Goal: Task Accomplishment & Management: Complete application form

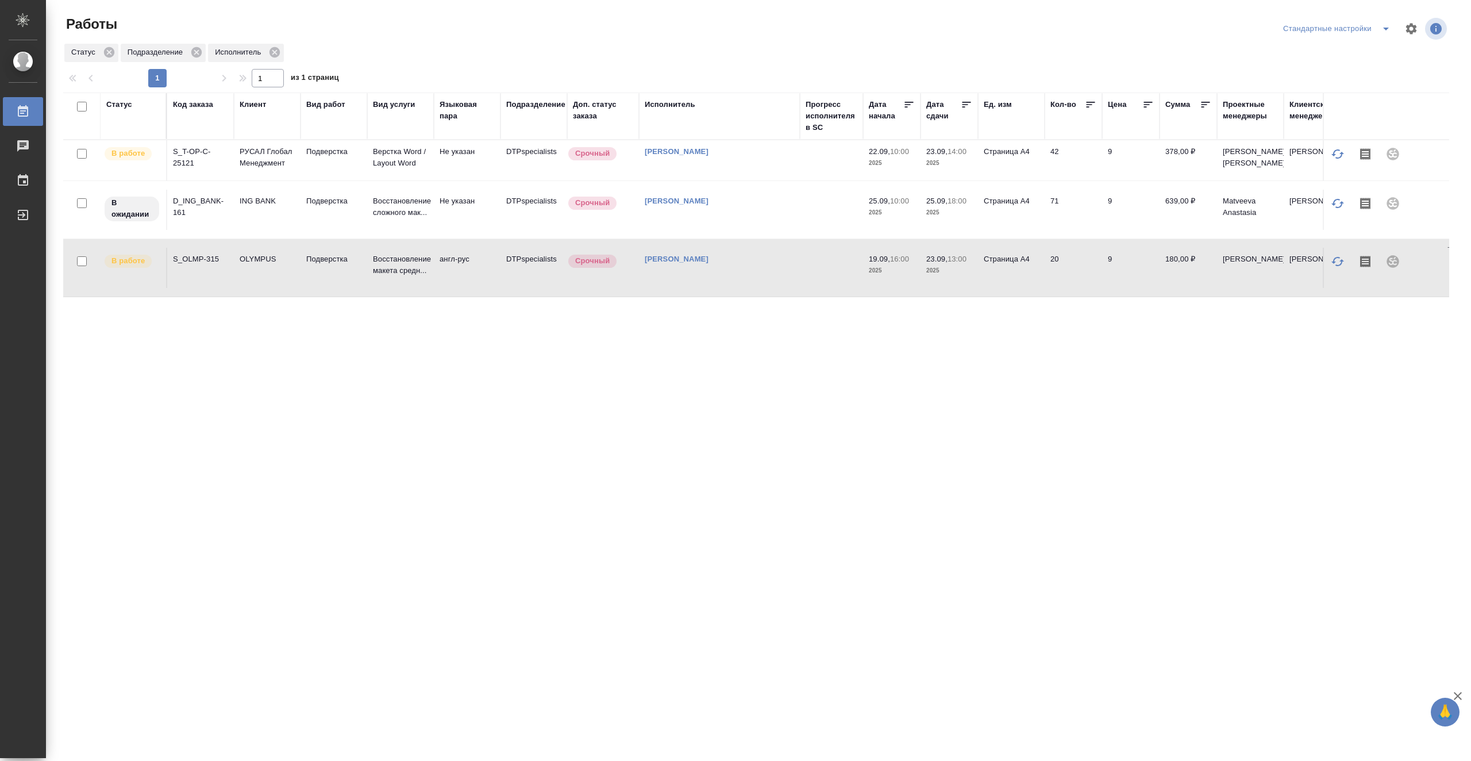
click at [838, 172] on td at bounding box center [831, 160] width 63 height 40
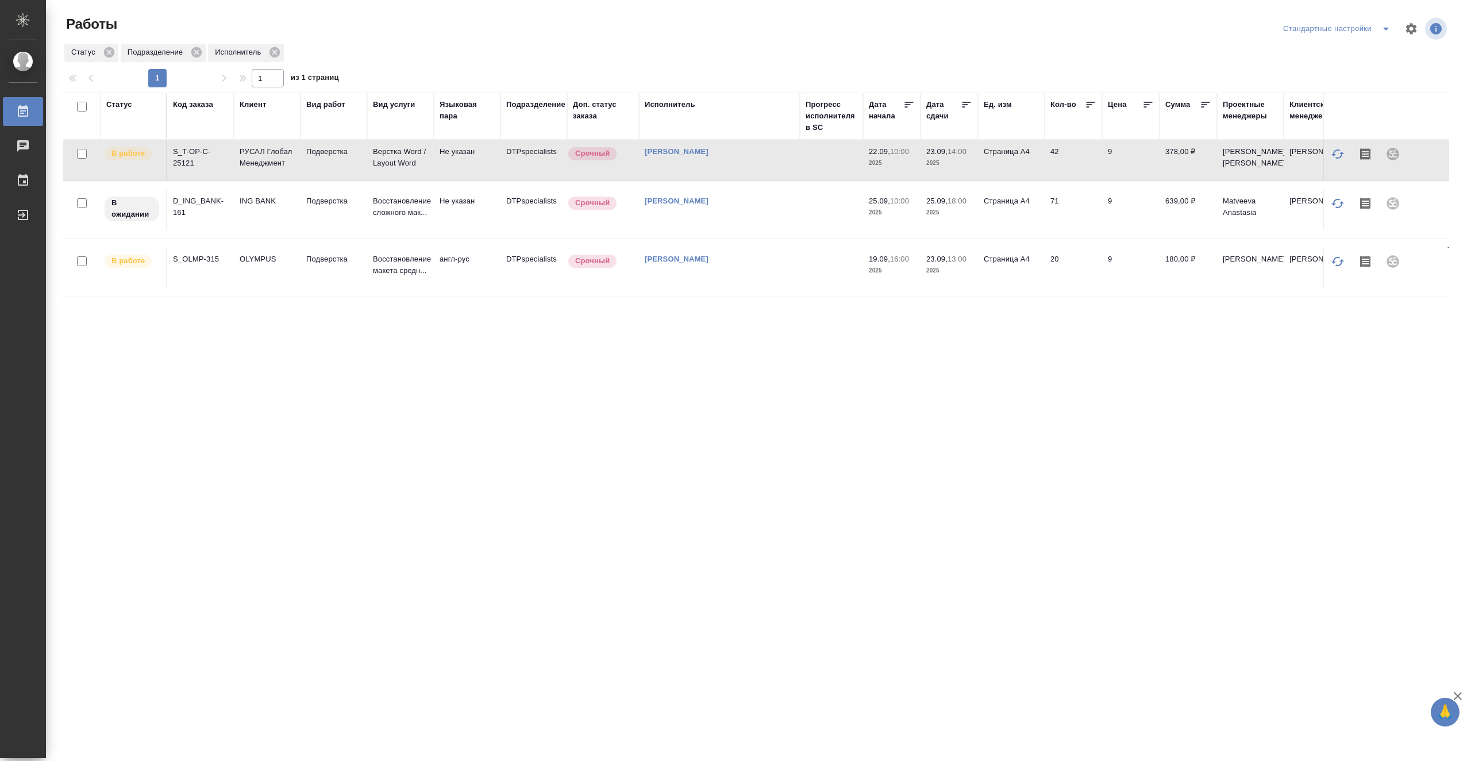
click at [838, 172] on td at bounding box center [831, 160] width 63 height 40
click at [970, 102] on icon at bounding box center [967, 105] width 9 height 6
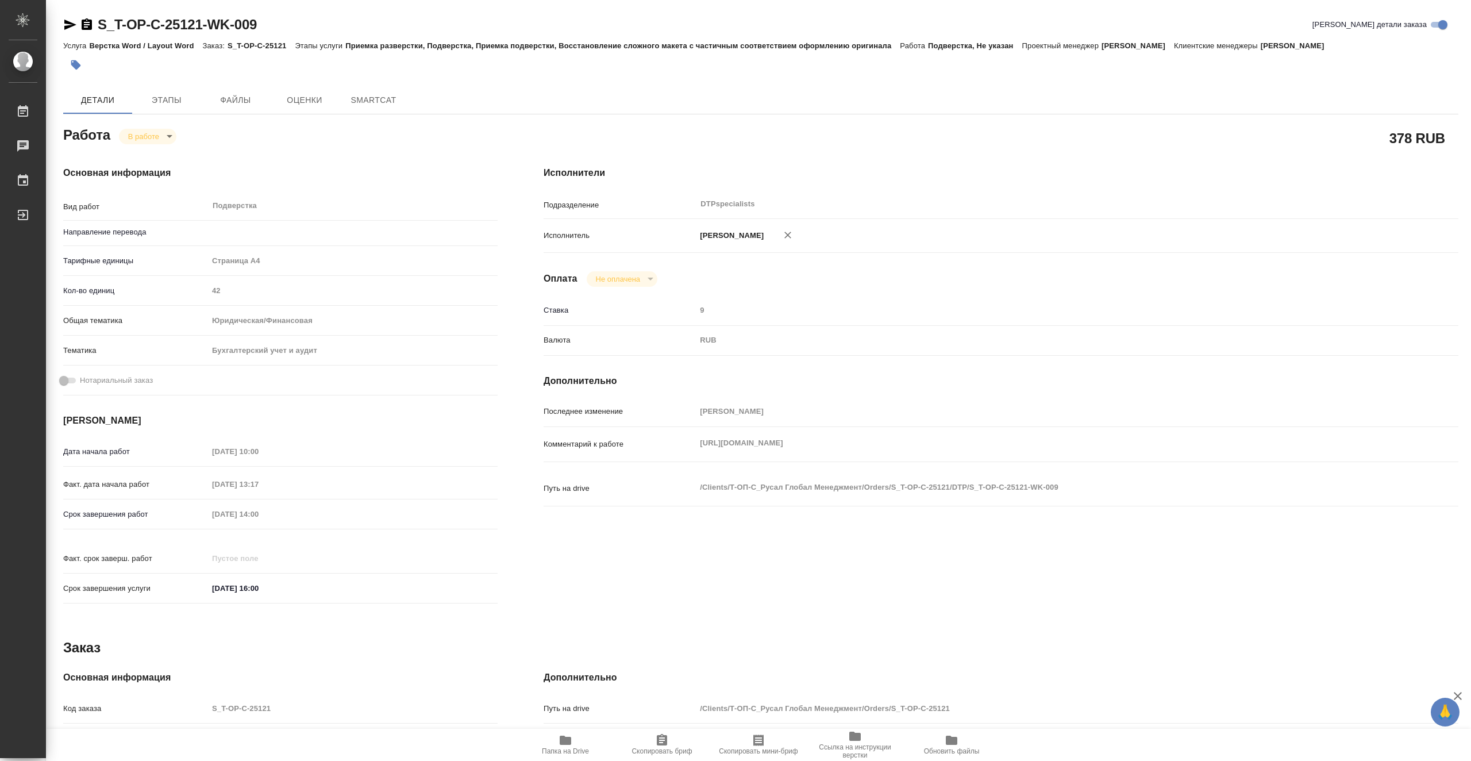
type textarea "x"
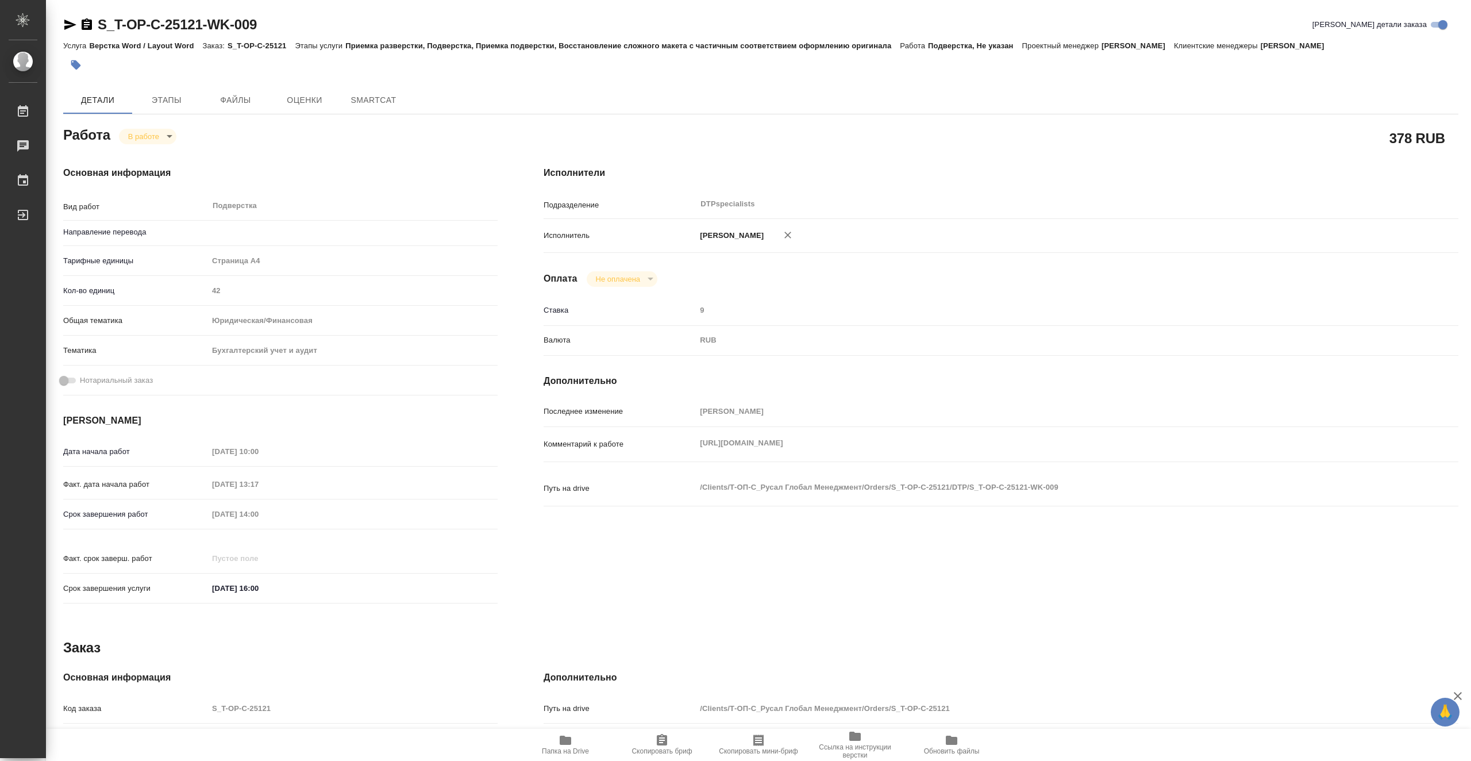
type textarea "x"
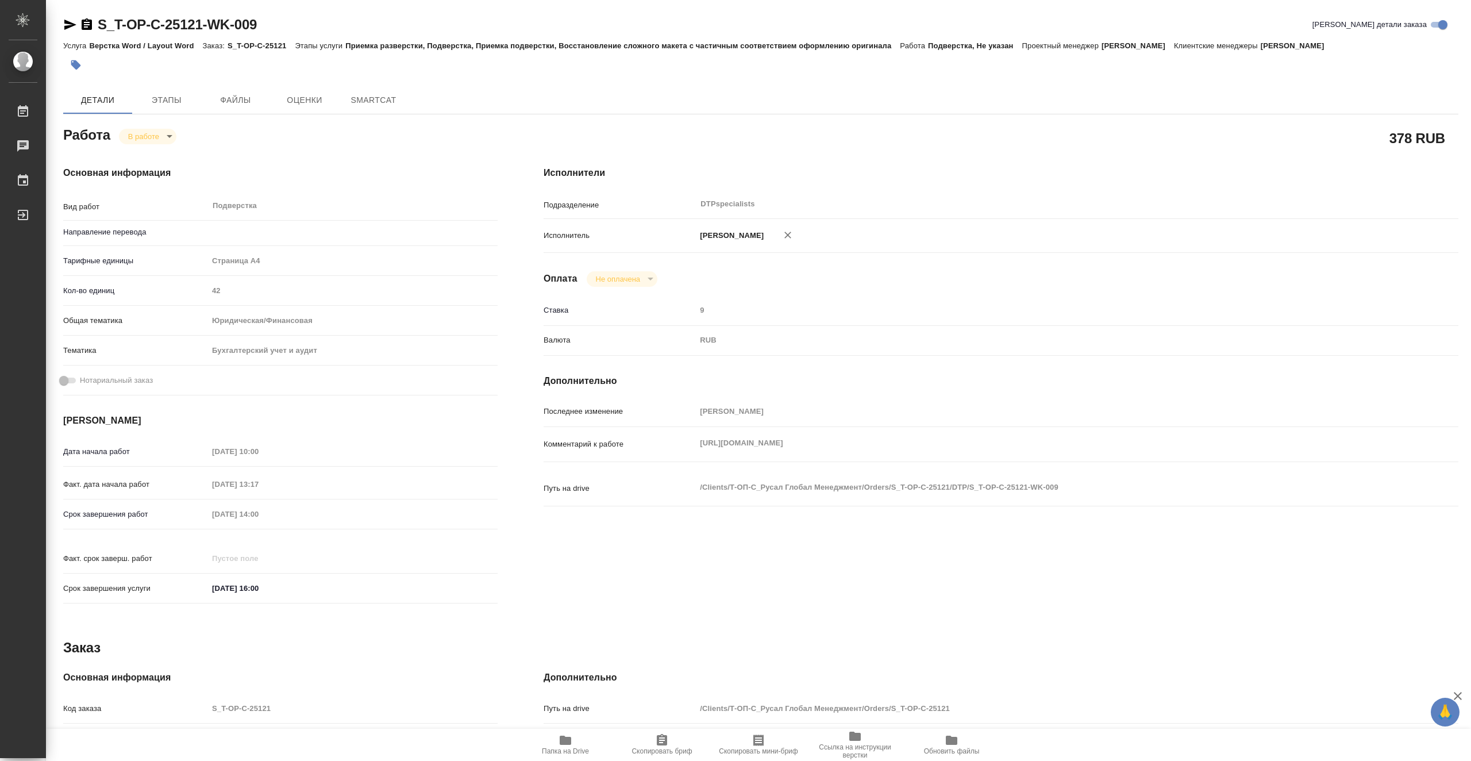
type textarea "x"
type input "Не указан"
type textarea "x"
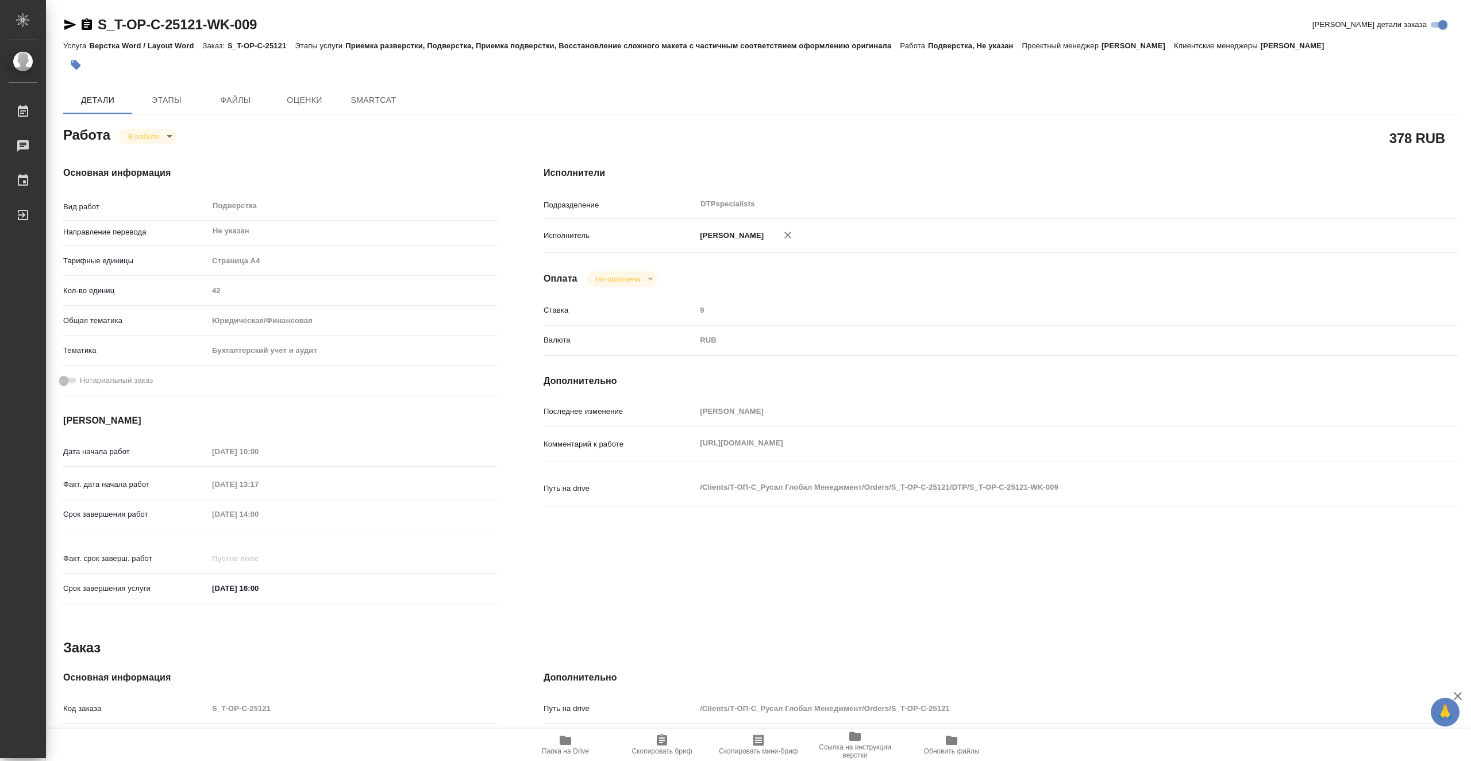
type textarea "x"
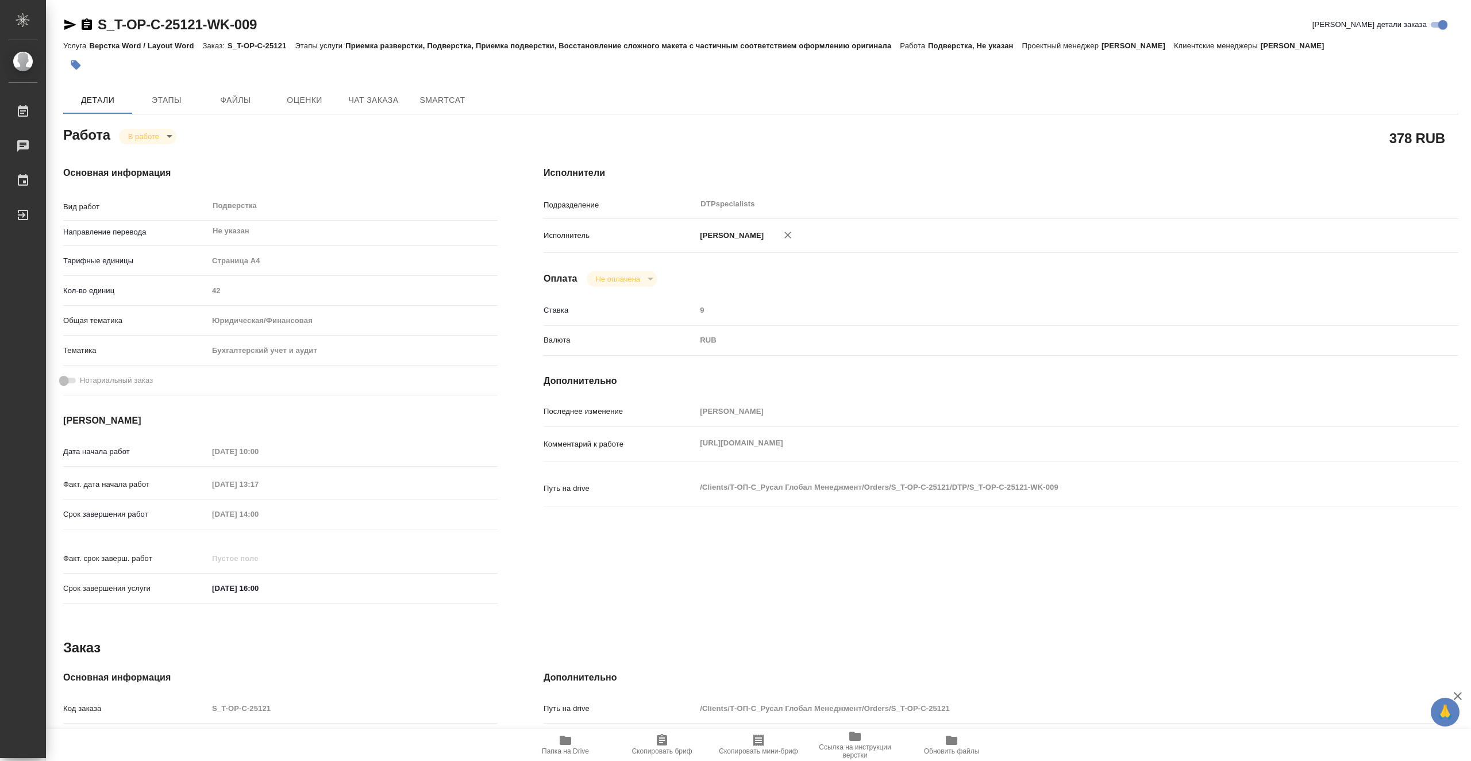
type textarea "x"
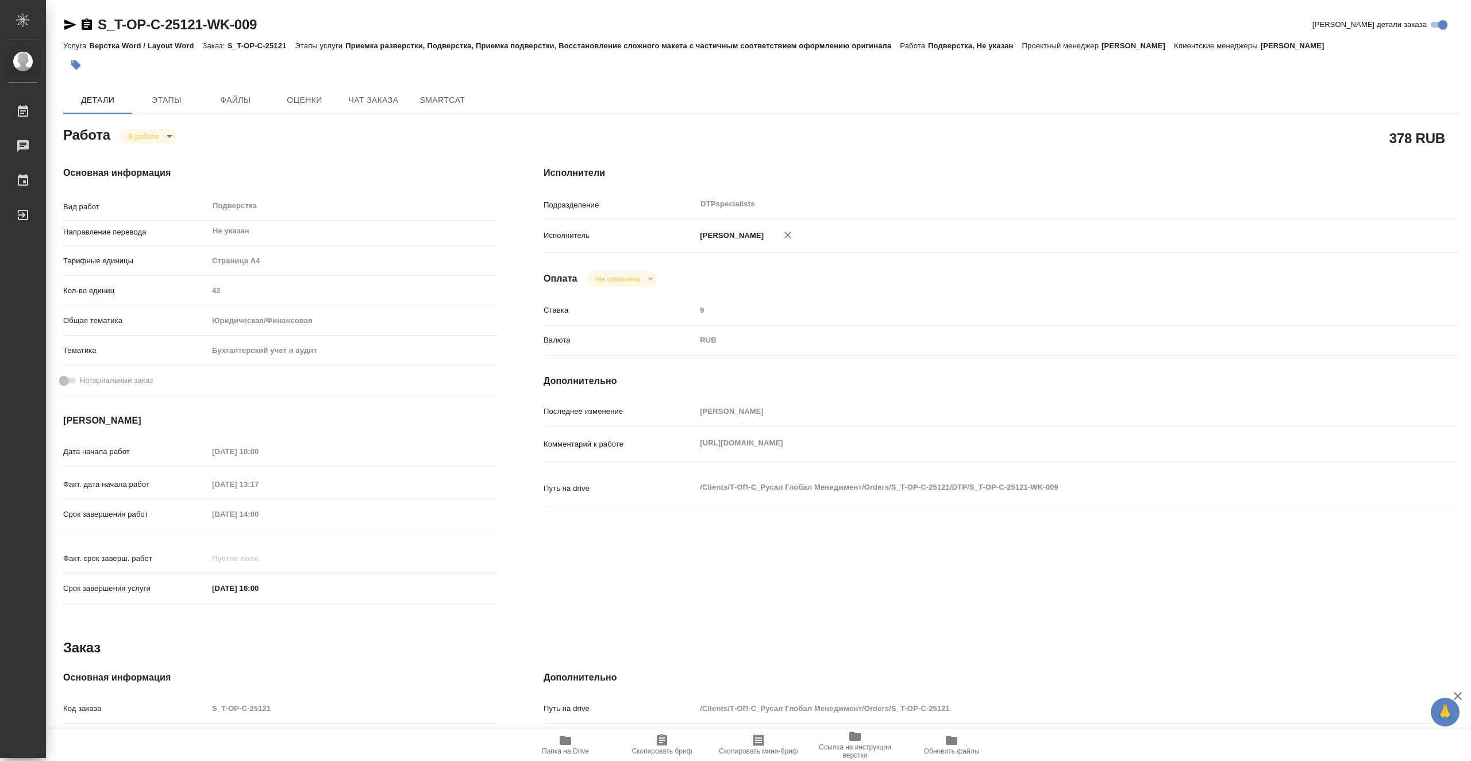
type textarea "x"
drag, startPoint x: 277, startPoint y: 25, endPoint x: 98, endPoint y: 18, distance: 178.9
click at [98, 18] on div "S_T-OP-C-25121-WK-009 Кратко детали заказа" at bounding box center [761, 25] width 1396 height 18
copy link "S_T-OP-C-25121-WK-009"
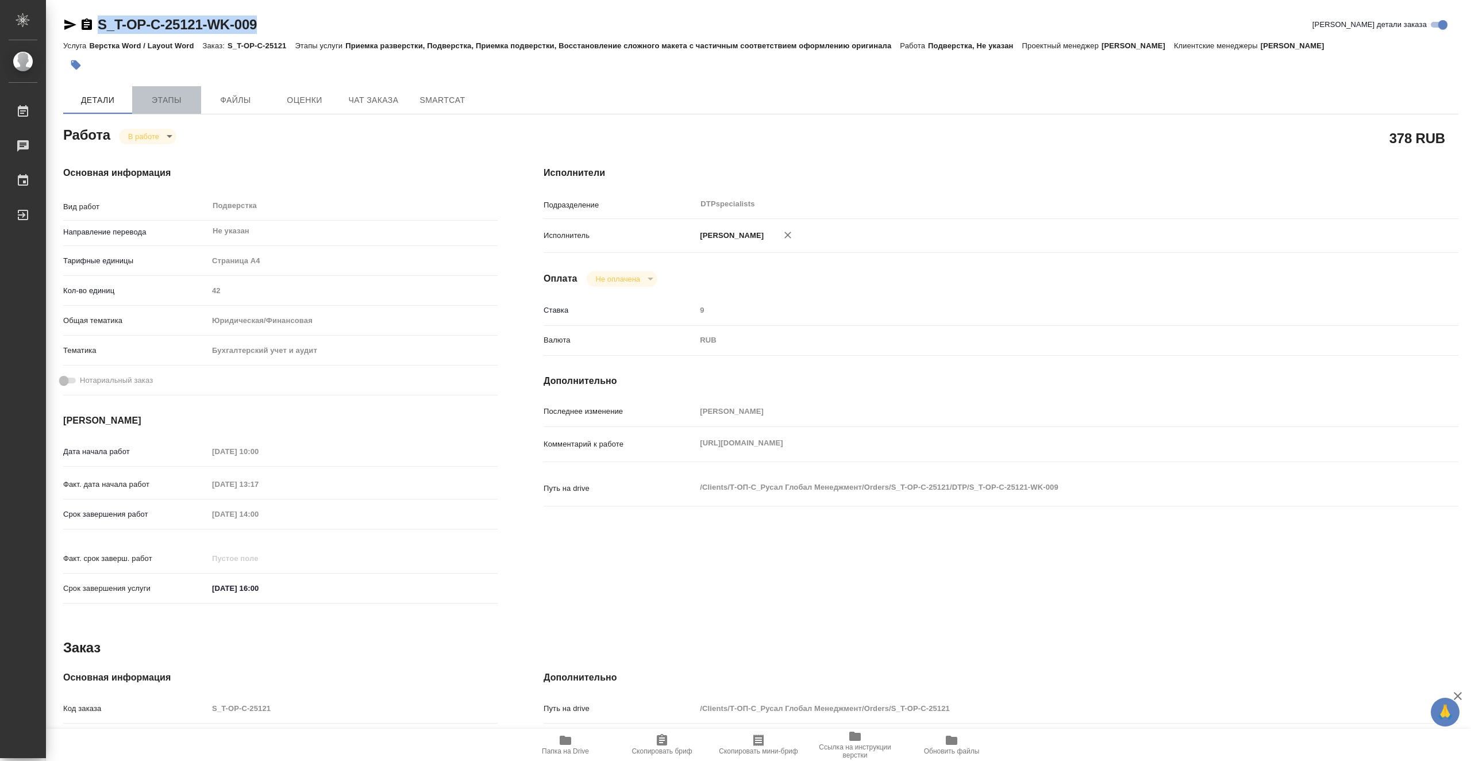
click at [187, 98] on span "Этапы" at bounding box center [166, 100] width 55 height 14
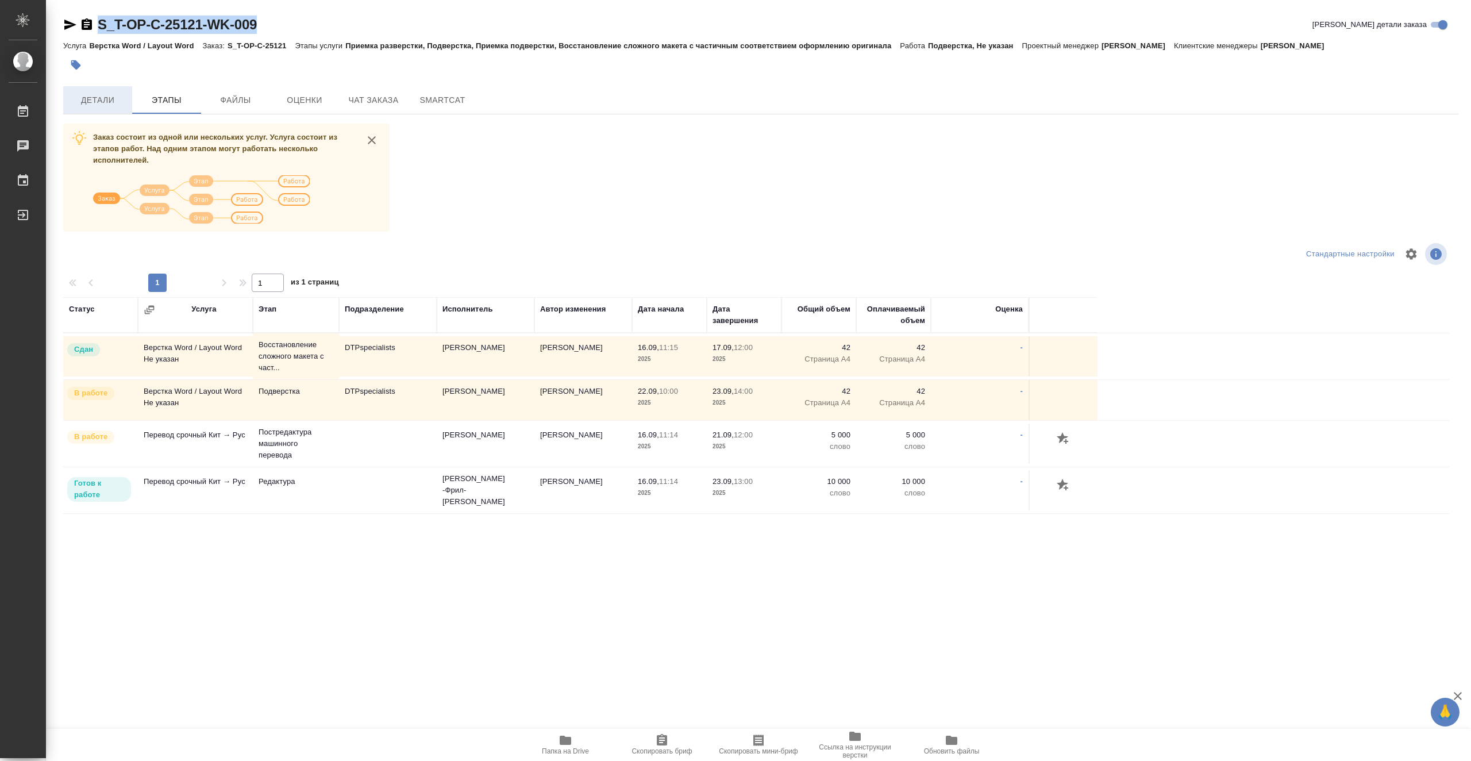
click at [95, 96] on span "Детали" at bounding box center [97, 100] width 55 height 14
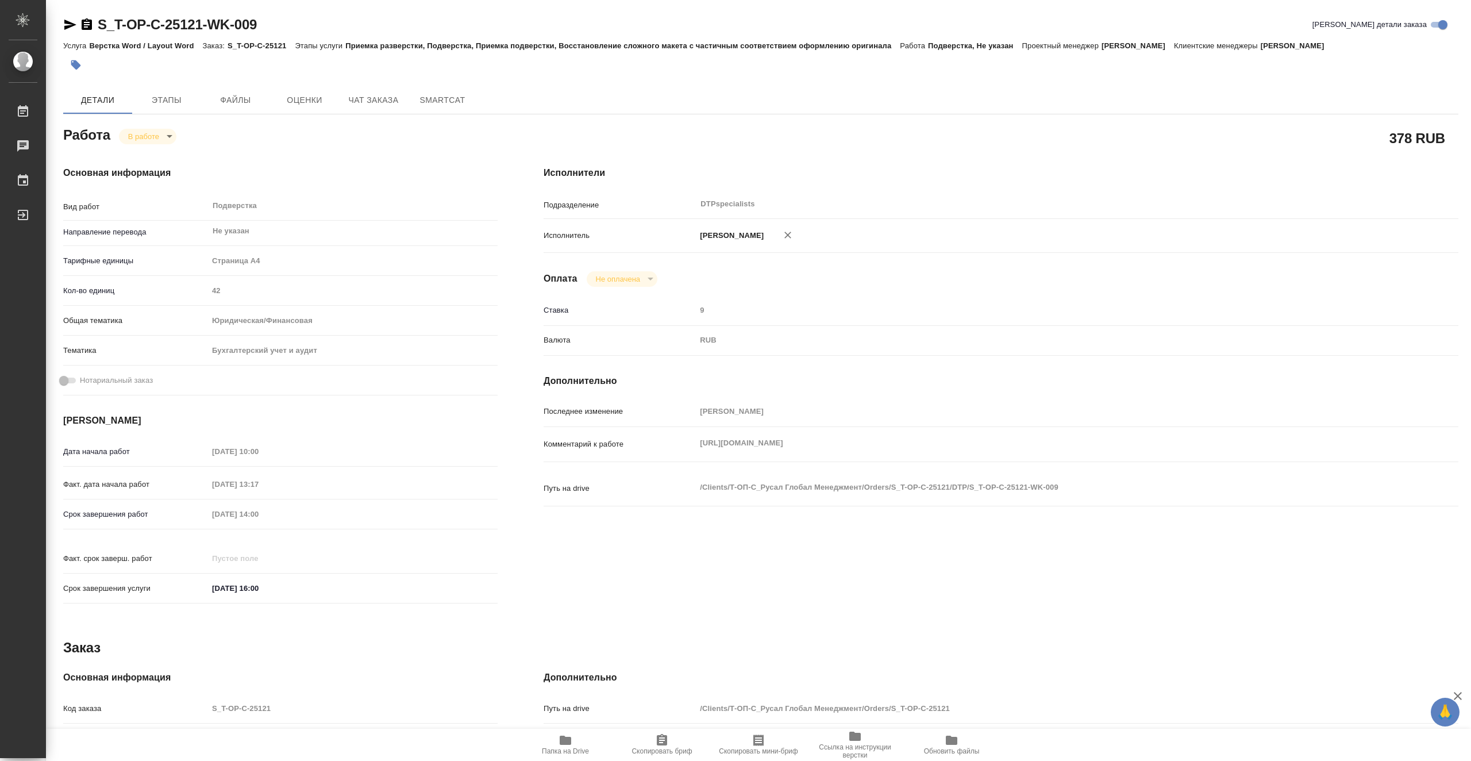
type textarea "x"
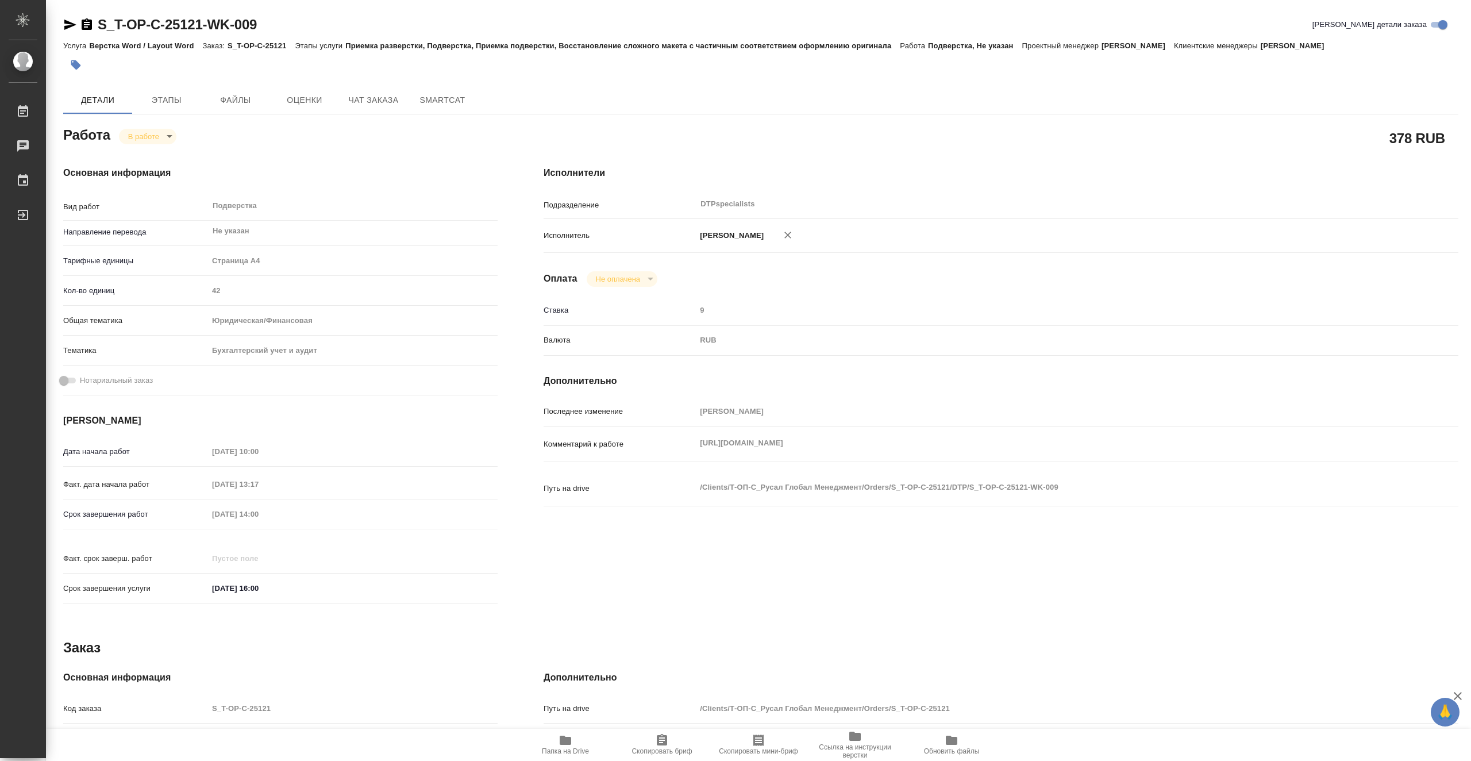
type textarea "x"
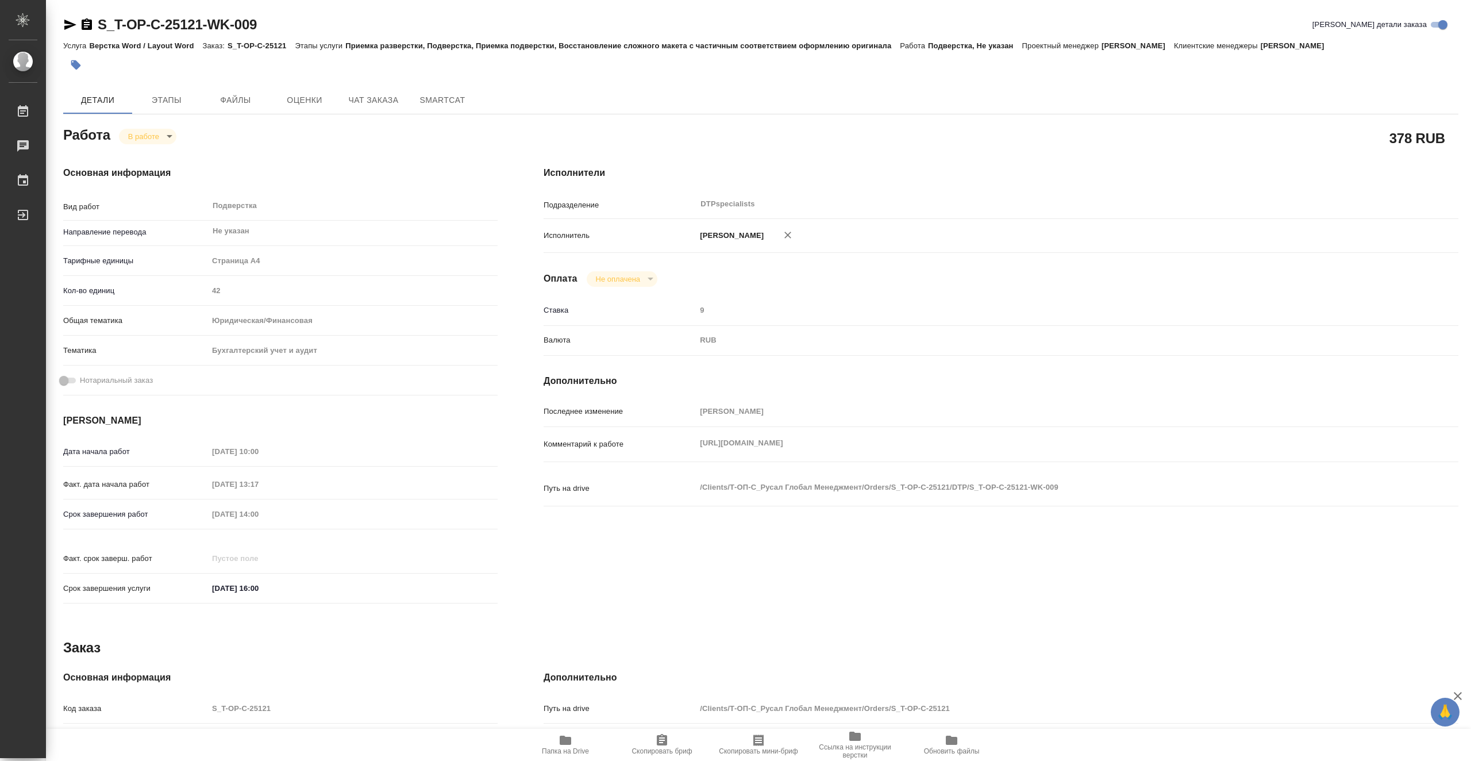
type textarea "x"
